Goal: Information Seeking & Learning: Learn about a topic

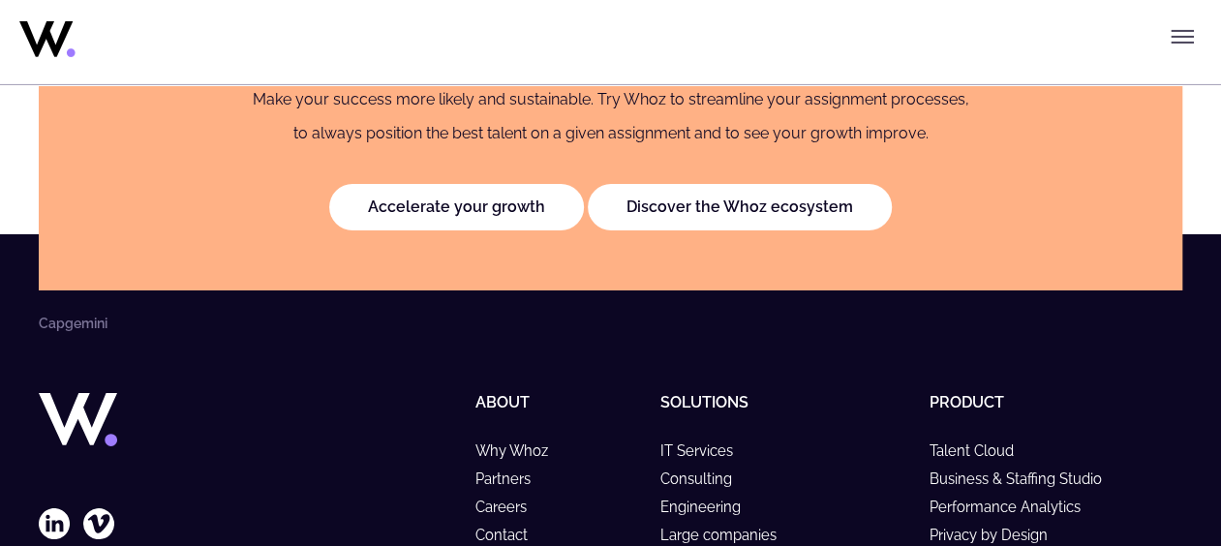
scroll to position [3311, 0]
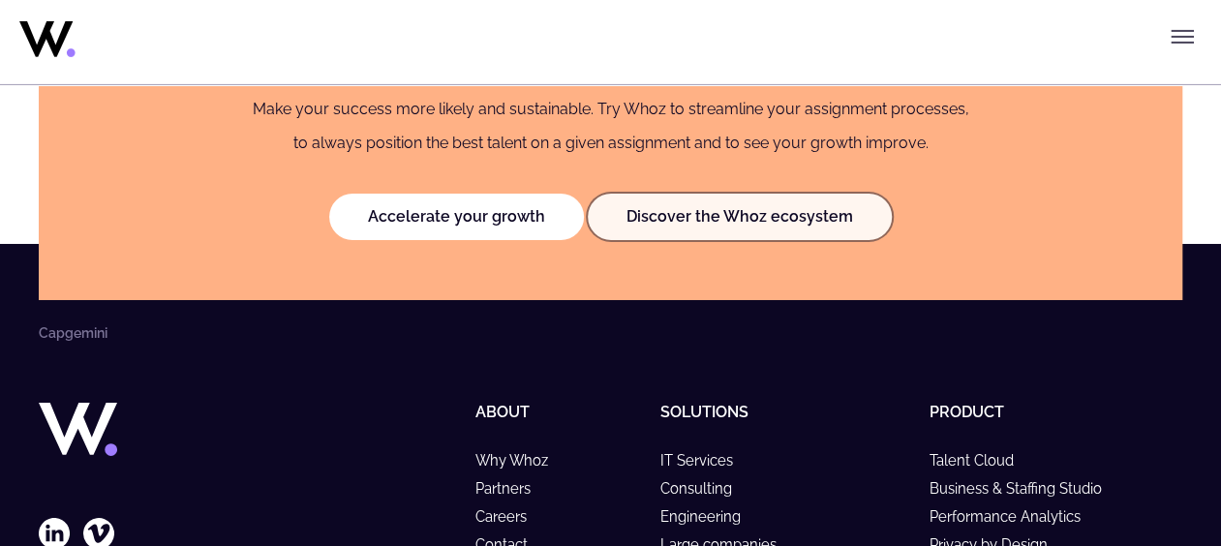
click at [716, 234] on link "Discover the Whoz ecosystem" at bounding box center [740, 217] width 304 height 46
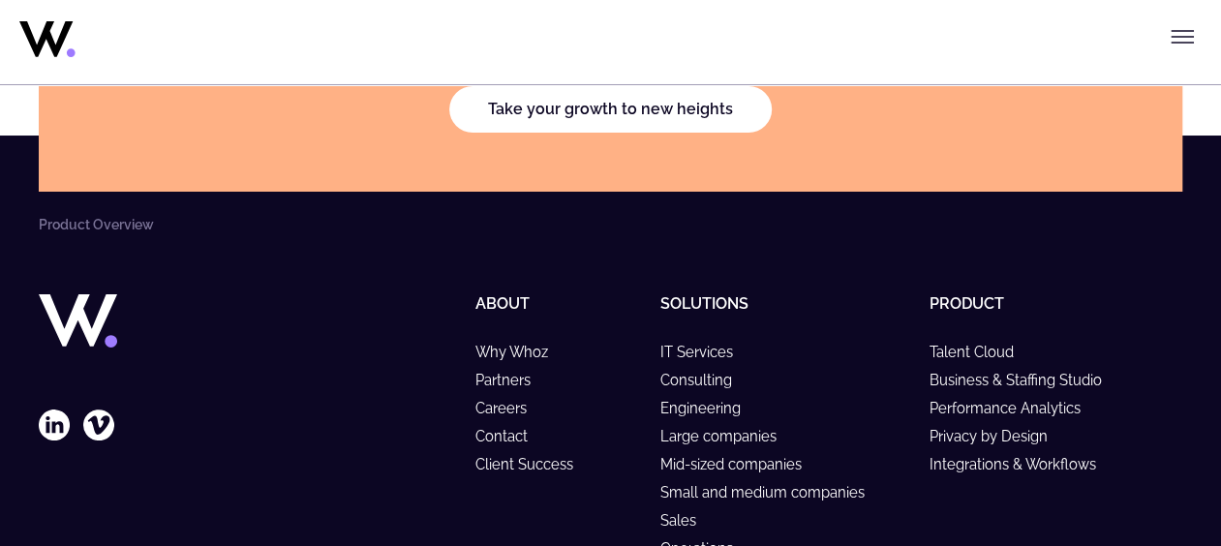
scroll to position [3908, 0]
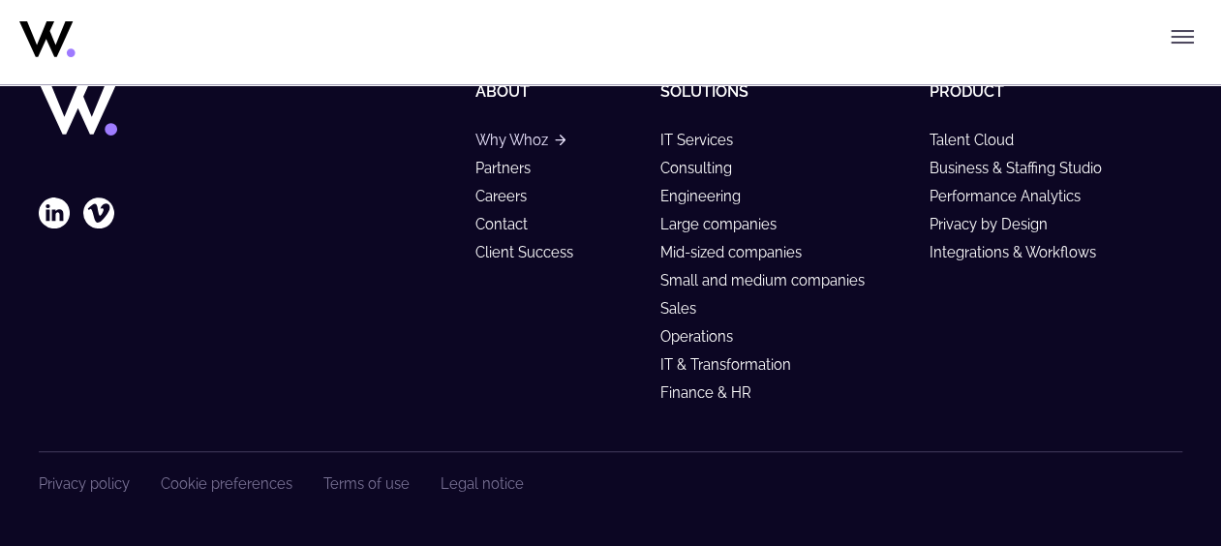
click at [509, 132] on link "Why Whoz" at bounding box center [520, 140] width 90 height 16
